Goal: Transaction & Acquisition: Download file/media

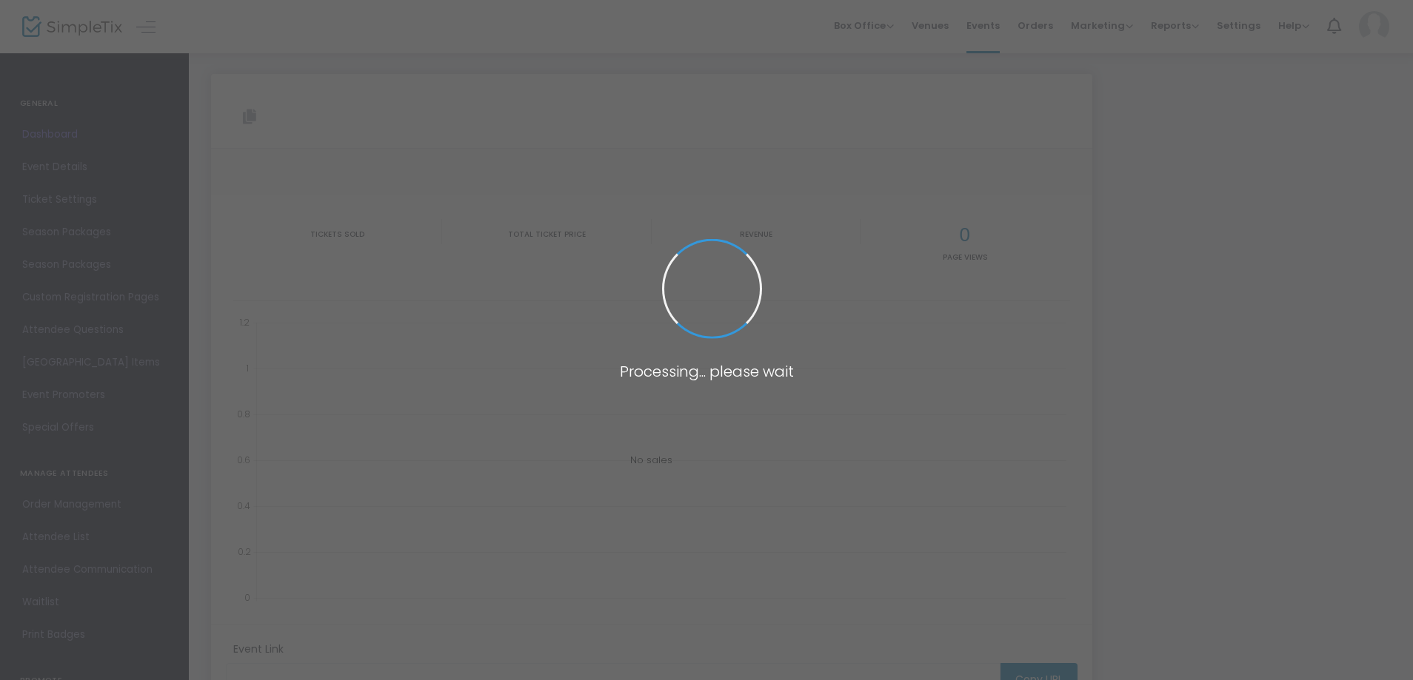
type input "https://www.simpletix.com/e/shawn-o-donnell-s-whiskey-tasting-cask-inf-tickets-…"
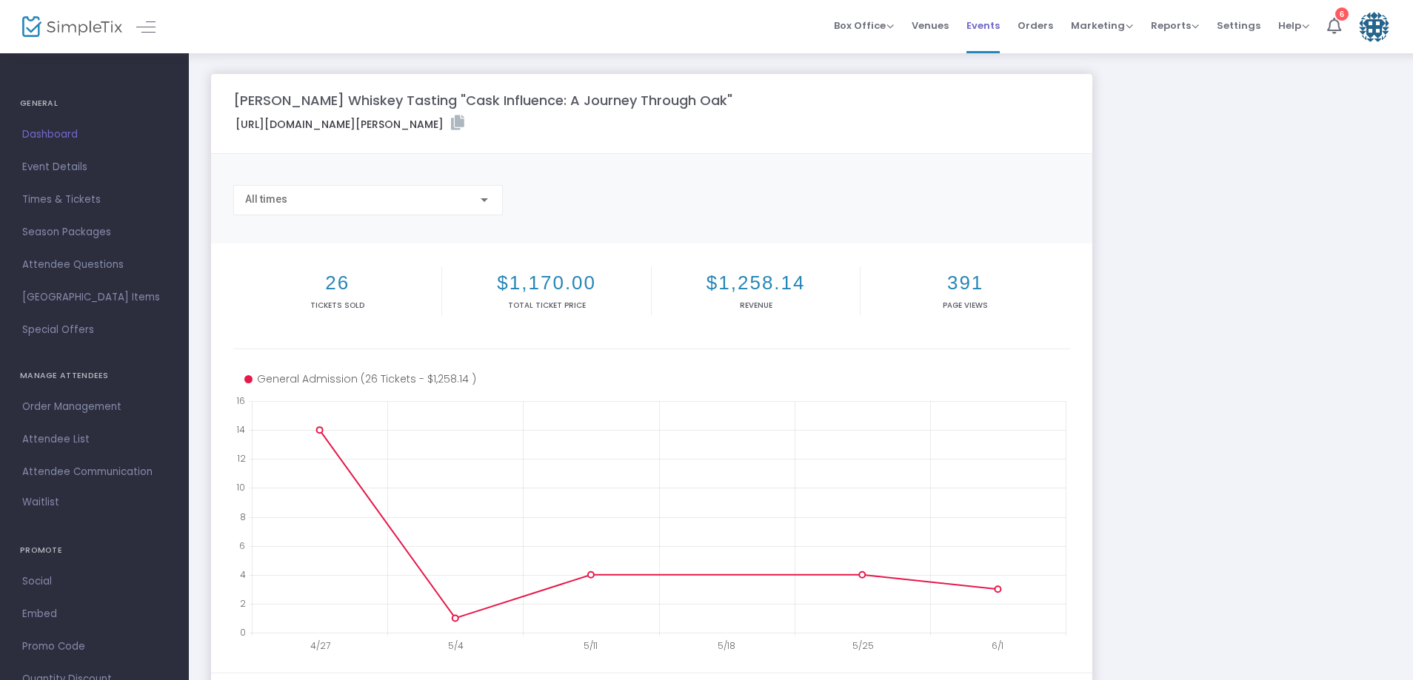
click at [986, 27] on span "Events" at bounding box center [982, 26] width 33 height 38
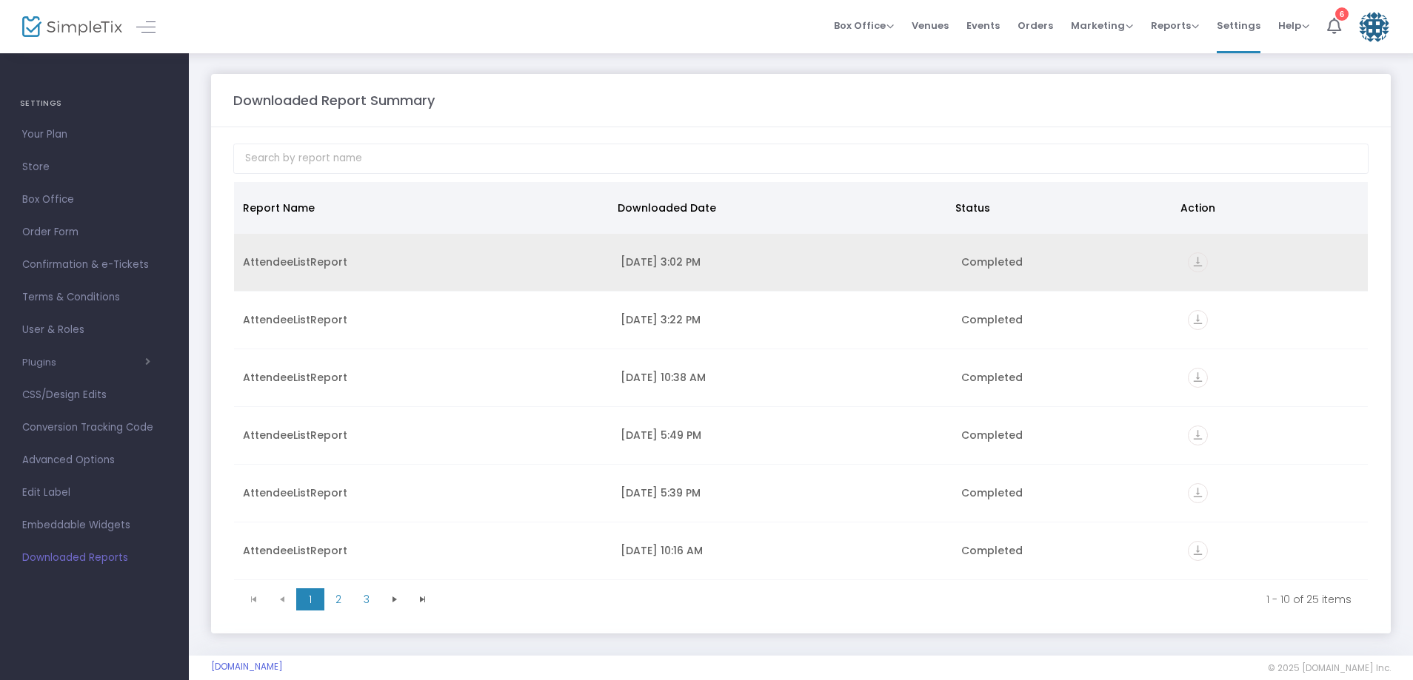
click at [1188, 262] on icon "vertical_align_bottom" at bounding box center [1198, 262] width 20 height 20
